Goal: Task Accomplishment & Management: Use online tool/utility

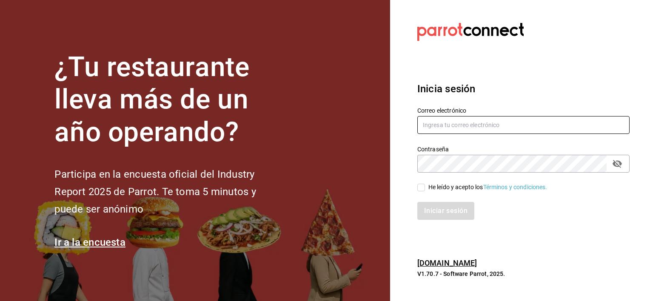
type input "[PERSON_NAME][EMAIL_ADDRESS][PERSON_NAME][DOMAIN_NAME]"
click at [422, 188] on input "He leído y acepto los Términos y condiciones." at bounding box center [421, 188] width 8 height 8
checkbox input "true"
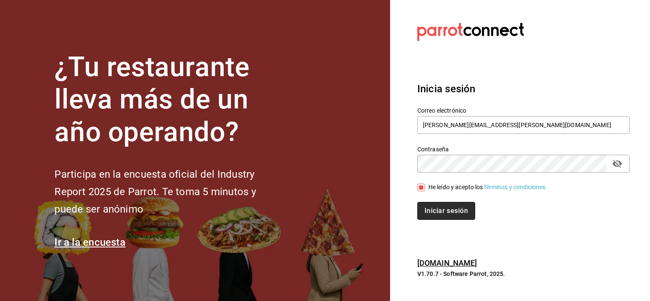
click at [442, 211] on button "Iniciar sesión" at bounding box center [446, 211] width 58 height 18
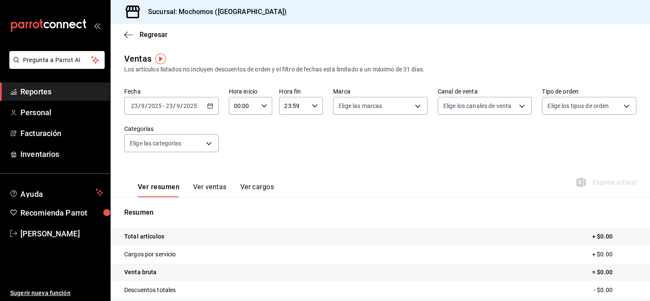
click at [208, 106] on icon "button" at bounding box center [210, 106] width 6 height 6
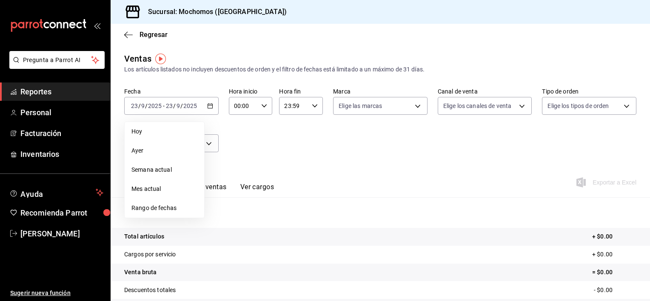
click at [163, 185] on span "Mes actual" at bounding box center [164, 189] width 66 height 9
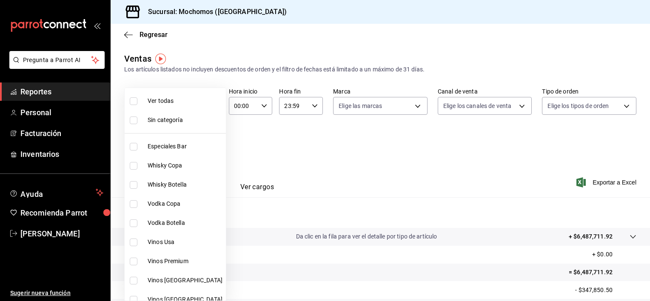
click at [208, 142] on body "Pregunta a Parrot AI Reportes Personal Facturación Inventarios Ayuda Recomienda…" at bounding box center [325, 150] width 650 height 301
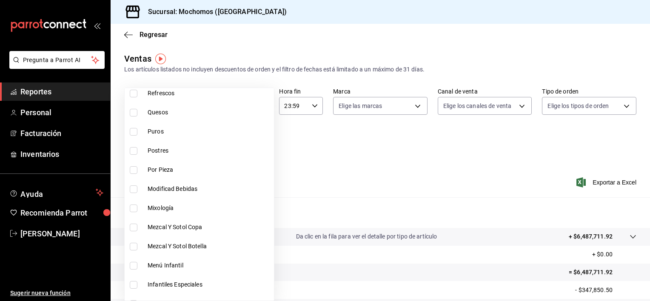
scroll to position [591, 0]
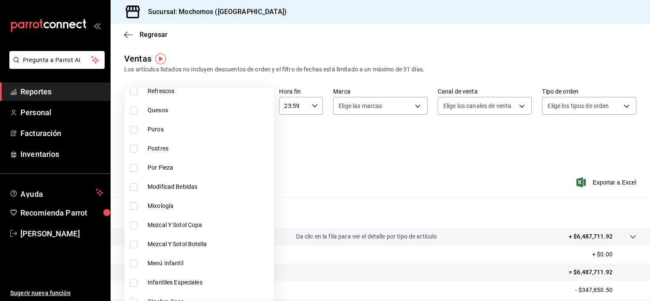
click at [134, 206] on input "checkbox" at bounding box center [134, 207] width 8 height 8
checkbox input "true"
type input "4fda95b8-8d39-49eb-b57d-9d679a212431"
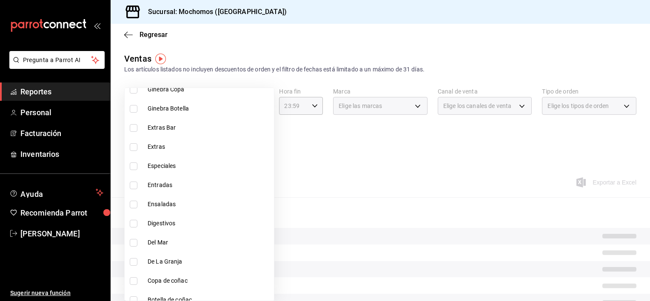
scroll to position [812, 0]
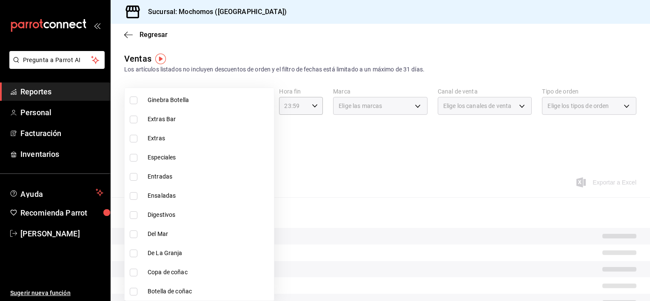
click at [134, 213] on input "checkbox" at bounding box center [134, 215] width 8 height 8
checkbox input "true"
type input "4fda95b8-8d39-49eb-b57d-9d679a212431,fa4c61e8-fadd-437b-b92f-bfc759df091f"
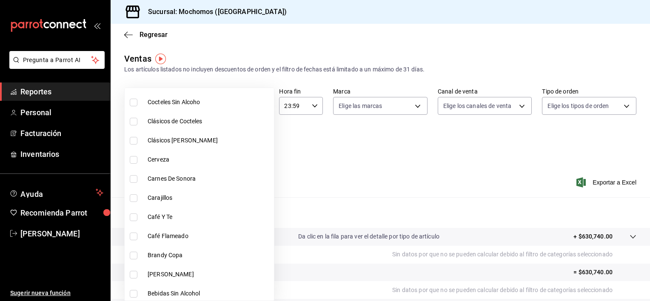
scroll to position [1042, 0]
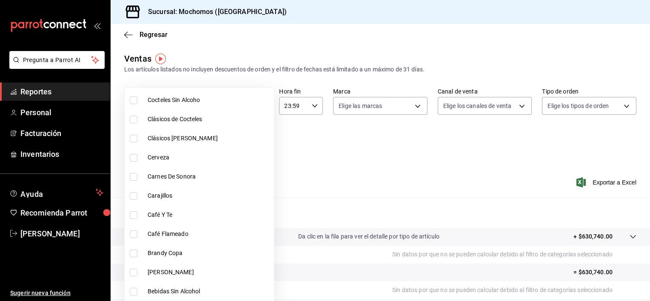
click at [135, 195] on input "checkbox" at bounding box center [134, 196] width 8 height 8
checkbox input "true"
type input "4fda95b8-8d39-49eb-b57d-9d679a212431,fa4c61e8-fadd-437b-b92f-bfc759df091f,f12e2…"
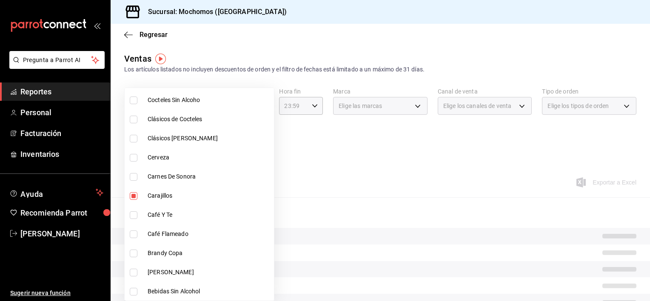
click at [132, 102] on input "checkbox" at bounding box center [134, 101] width 8 height 8
checkbox input "true"
type input "4fda95b8-8d39-49eb-b57d-9d679a212431,fa4c61e8-fadd-437b-b92f-bfc759df091f,f12e2…"
click at [133, 117] on input "checkbox" at bounding box center [134, 120] width 8 height 8
checkbox input "true"
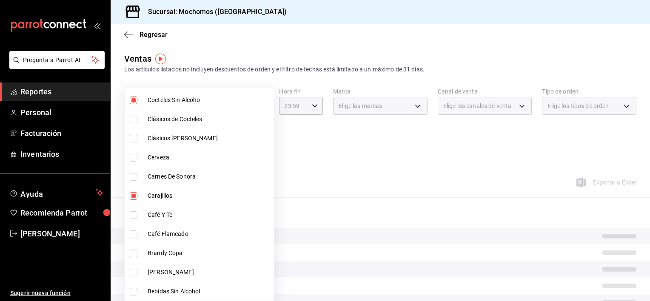
type input "4fda95b8-8d39-49eb-b57d-9d679a212431,fa4c61e8-fadd-437b-b92f-bfc759df091f,f12e2…"
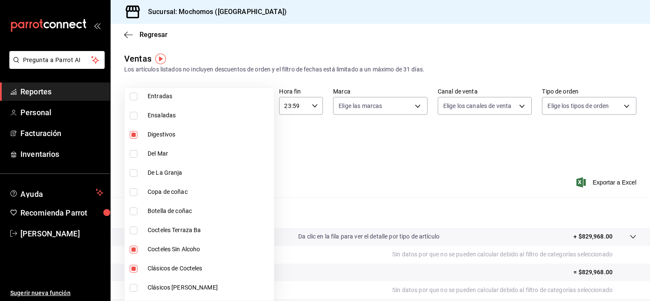
scroll to position [890, 0]
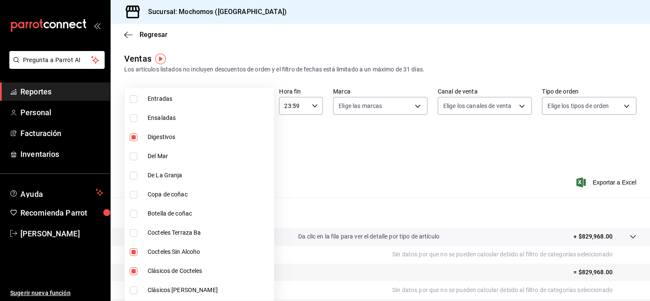
click at [272, 160] on div at bounding box center [325, 150] width 650 height 301
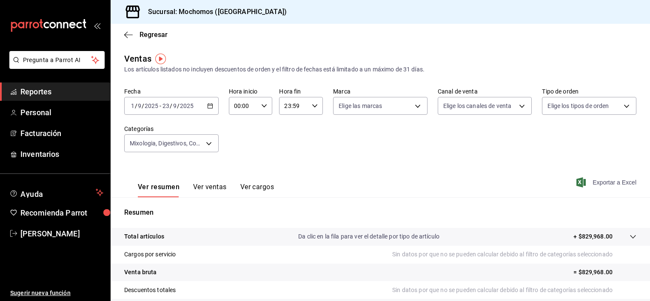
click at [594, 180] on font "Exportar a Excel" at bounding box center [615, 182] width 44 height 7
